Goal: Find specific page/section: Find specific page/section

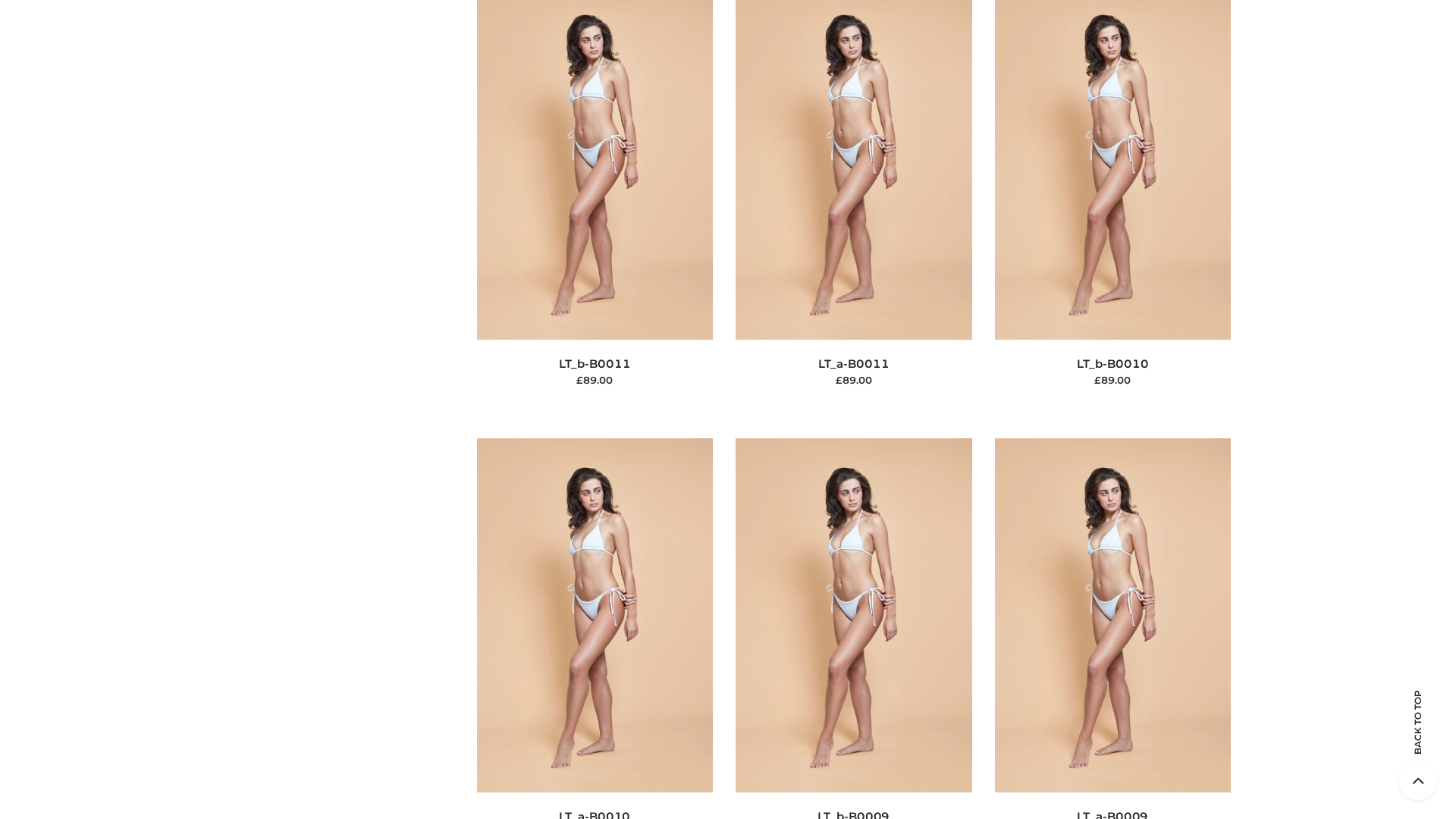
scroll to position [6808, 0]
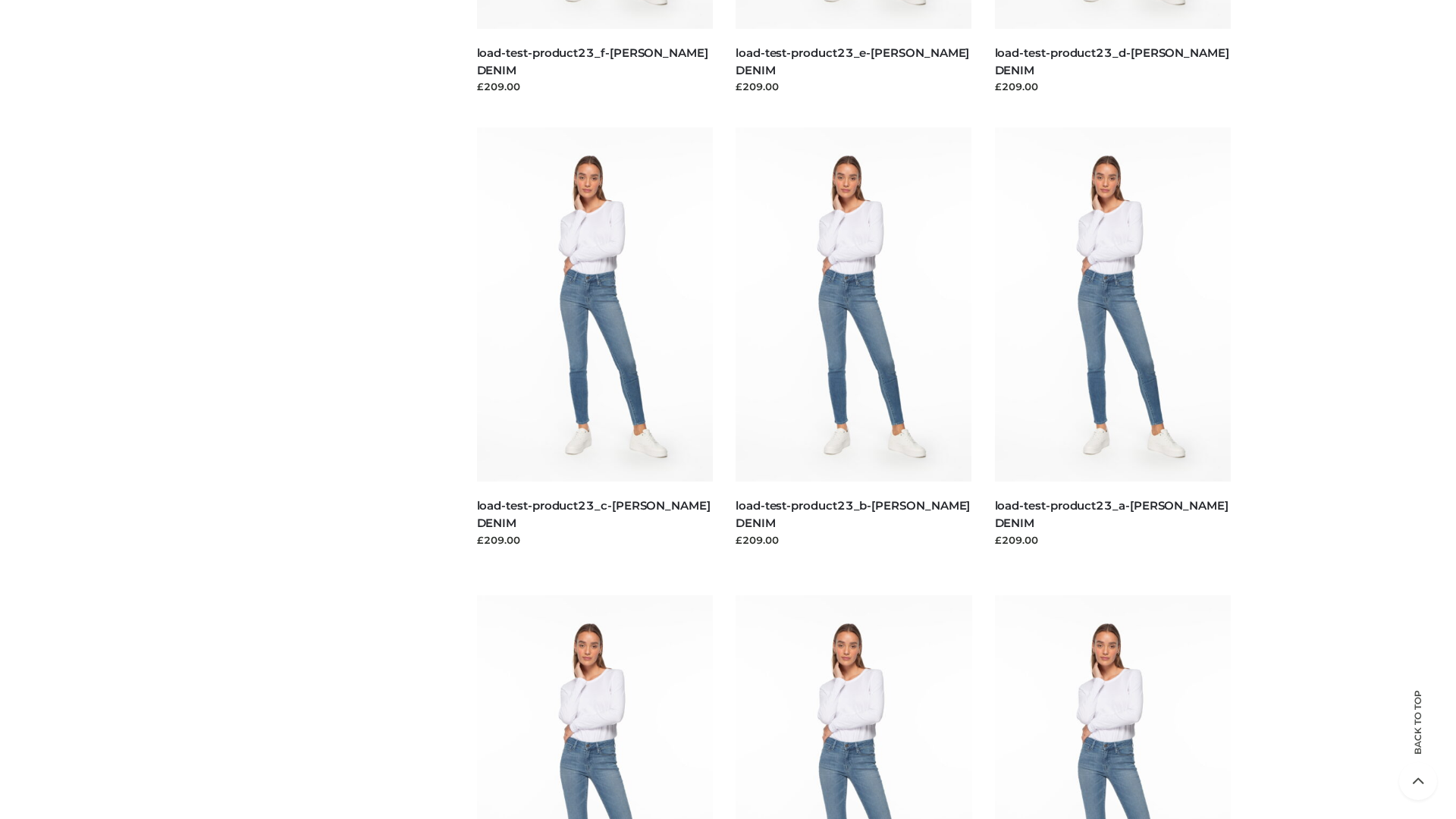
scroll to position [1330, 0]
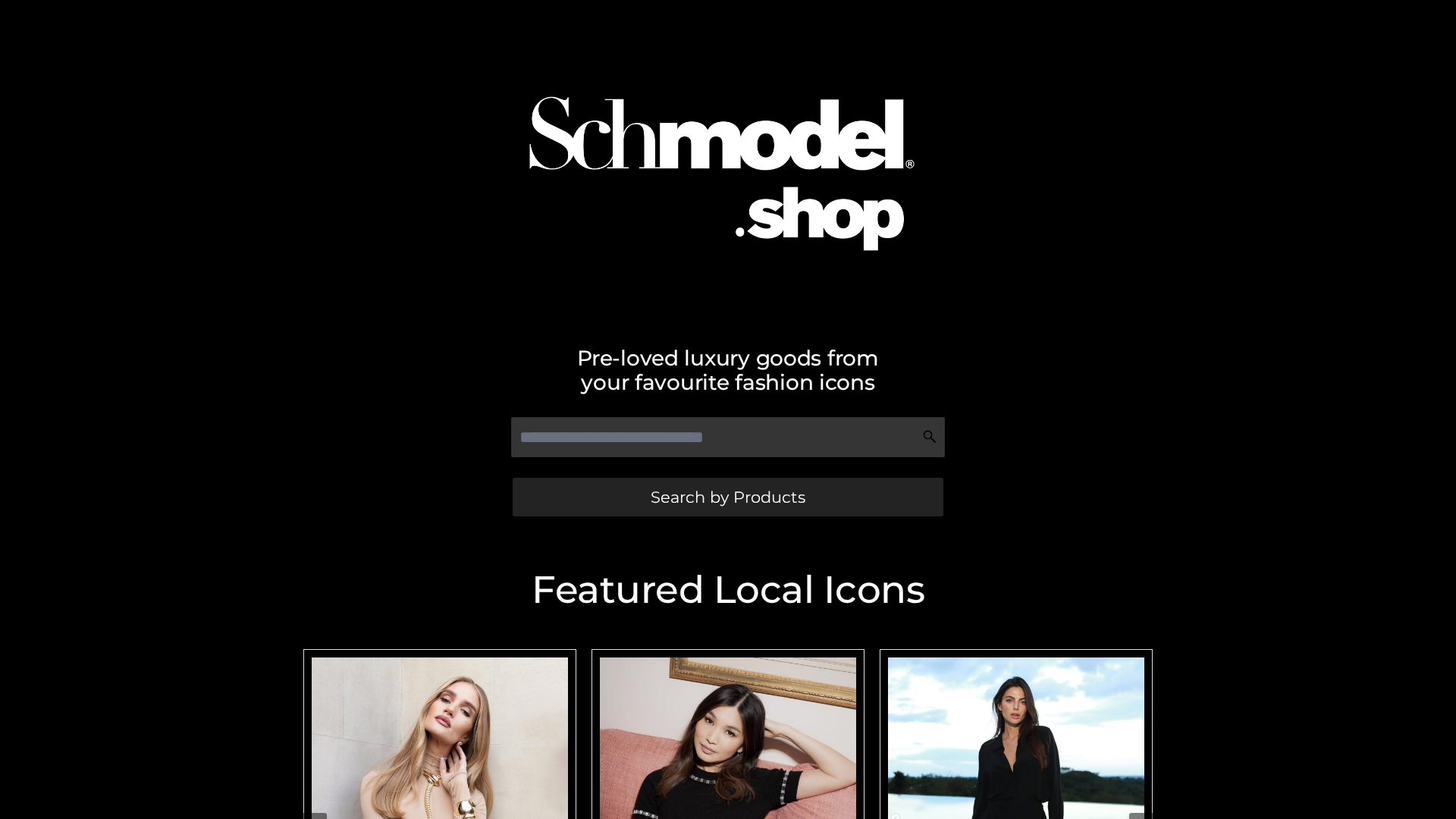
click at [727, 496] on span "Search by Products" at bounding box center [728, 496] width 155 height 16
